Goal: Information Seeking & Learning: Learn about a topic

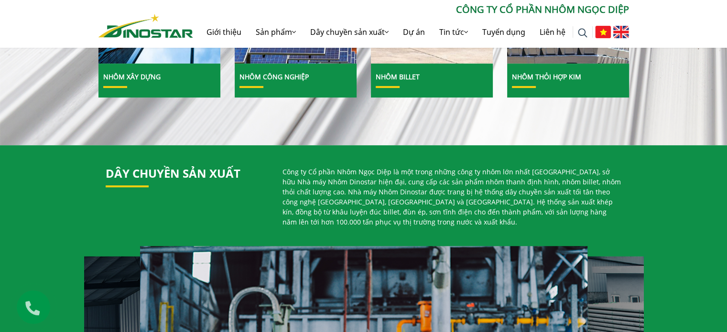
scroll to position [350, 0]
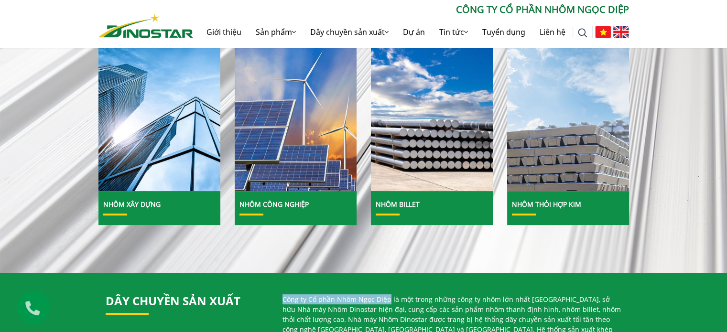
drag, startPoint x: 387, startPoint y: 300, endPoint x: 283, endPoint y: 298, distance: 104.2
click at [283, 298] on p "Công ty Cổ phần Nhôm Ngọc Diệp là một trong những công ty nhôm lớn nhất [GEOGRA…" at bounding box center [452, 324] width 339 height 60
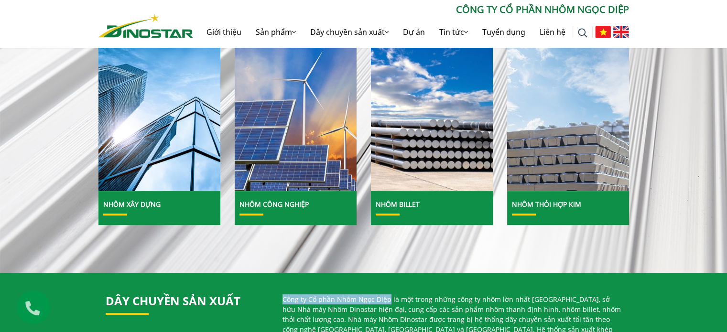
drag, startPoint x: 388, startPoint y: 298, endPoint x: 283, endPoint y: 298, distance: 105.2
click at [283, 298] on p "Công ty Cổ phần Nhôm Ngọc Diệp là một trong những công ty nhôm lớn nhất [GEOGRA…" at bounding box center [452, 324] width 339 height 60
copy p "Công ty Cổ phần Nhôm Ngọc Diệp"
